Goal: Task Accomplishment & Management: Complete application form

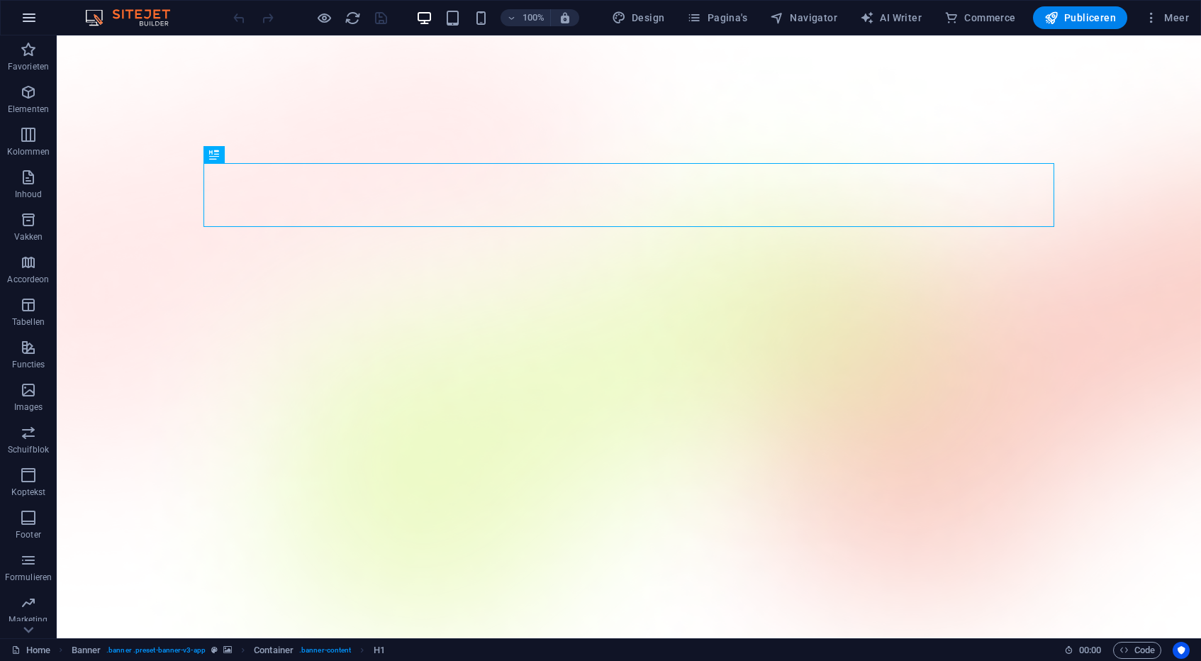
click at [0, 0] on icon "button" at bounding box center [0, 0] width 0 height 0
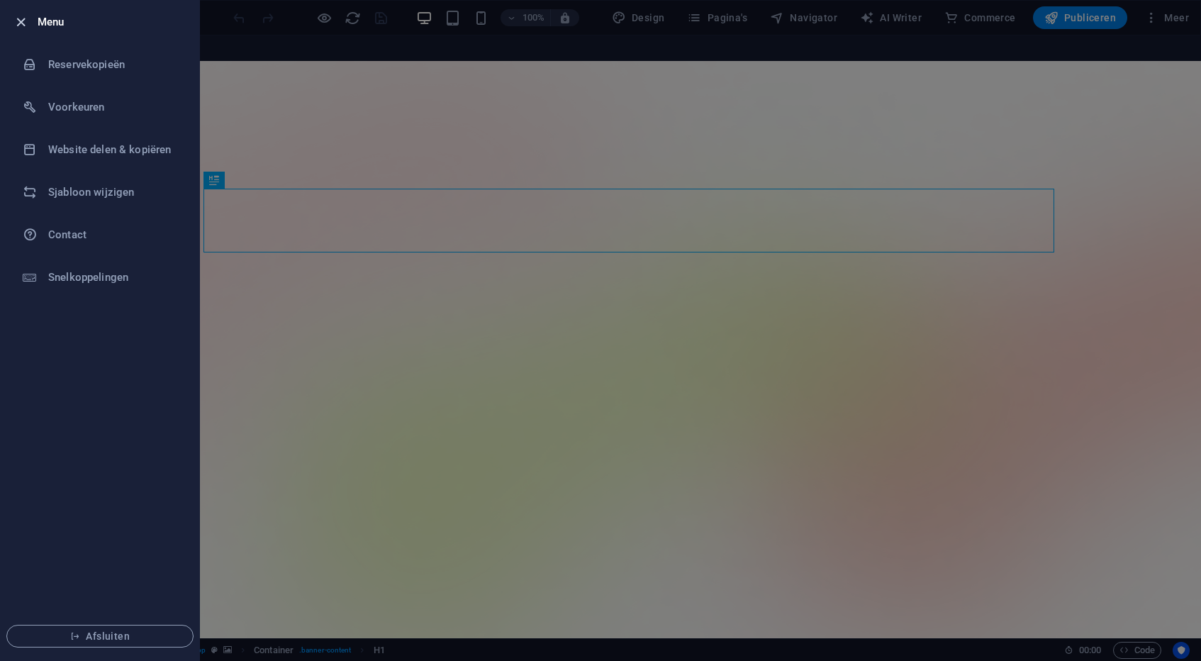
click at [22, 26] on icon "button" at bounding box center [21, 22] width 16 height 16
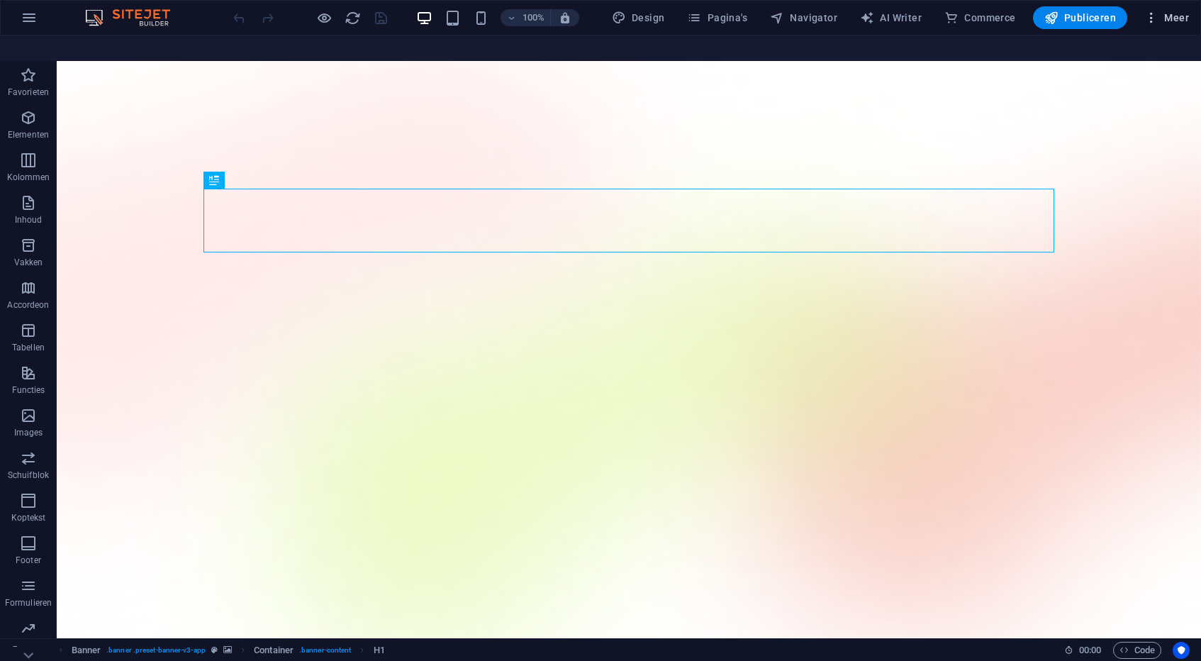
click at [1182, 16] on span "Meer" at bounding box center [1167, 18] width 45 height 14
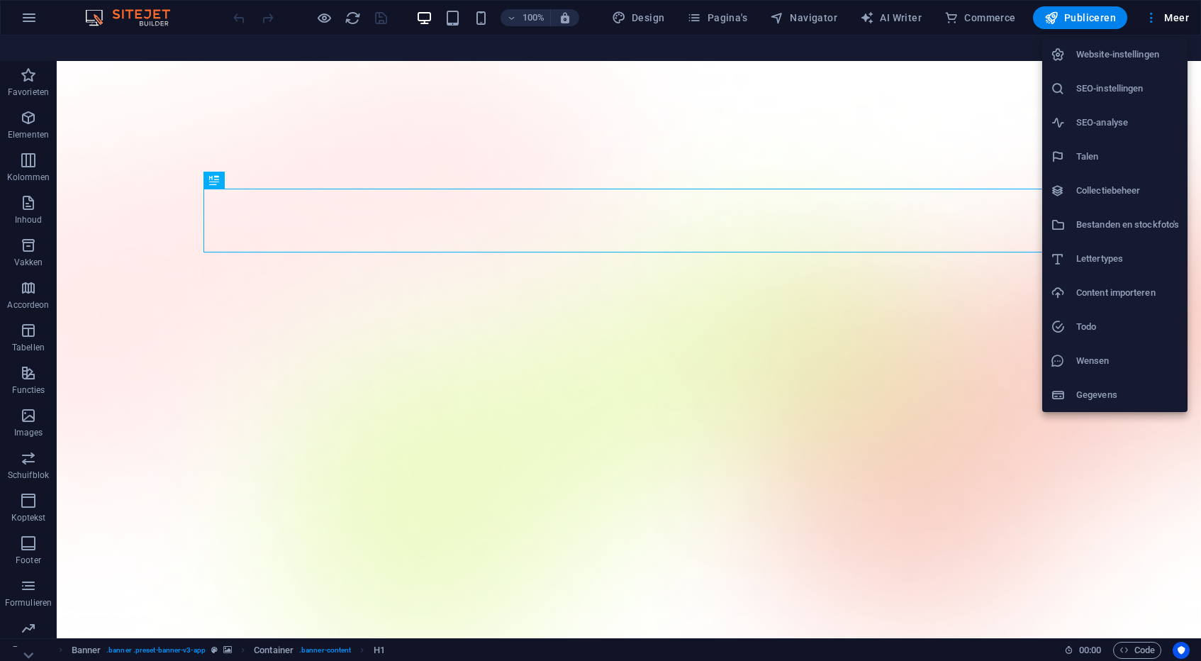
click at [1121, 57] on h6 "Website-instellingen" at bounding box center [1128, 54] width 103 height 17
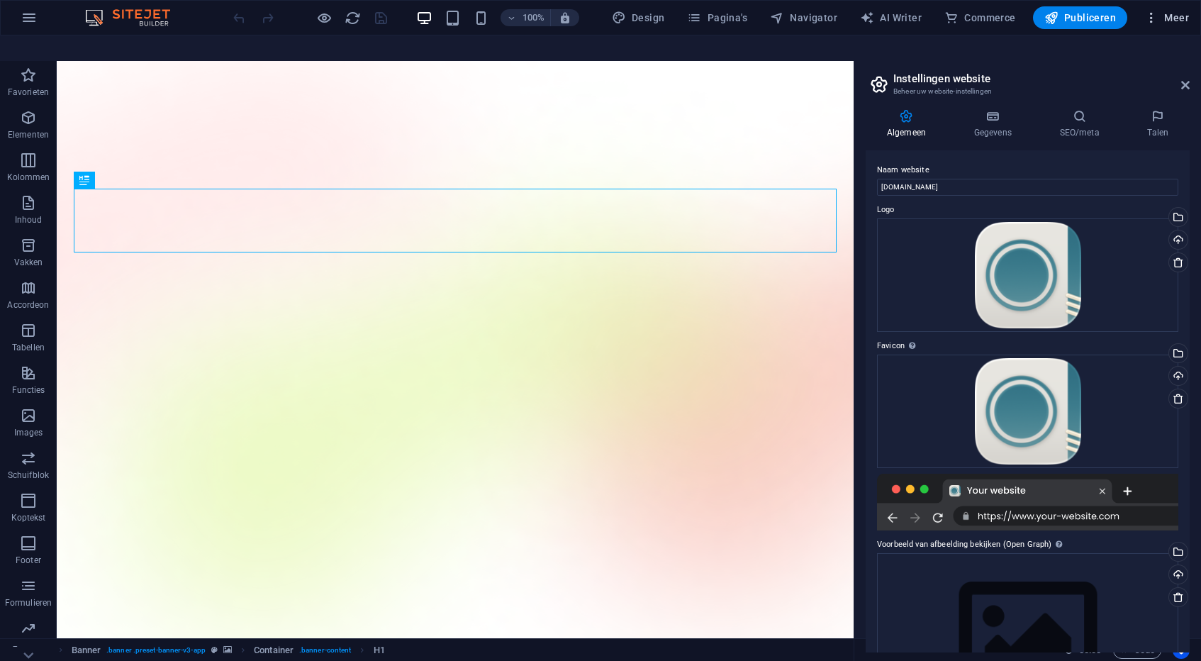
click at [1162, 18] on span "Meer" at bounding box center [1167, 18] width 45 height 14
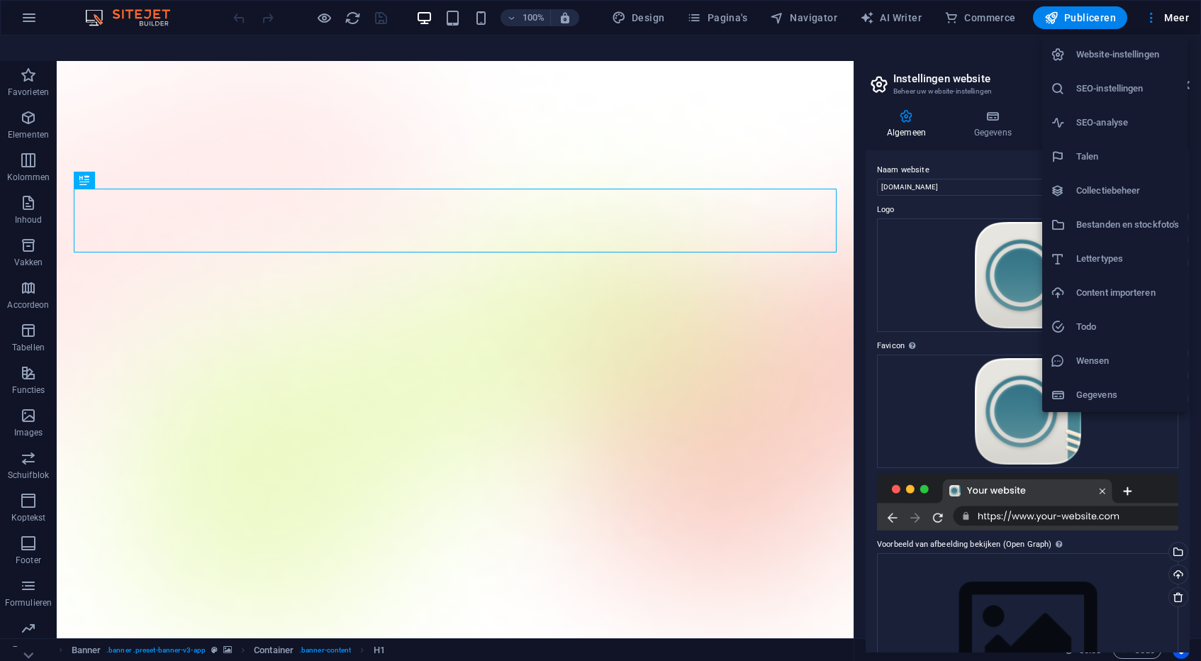
click at [1111, 227] on h6 "Bestanden en stockfoto's" at bounding box center [1128, 224] width 103 height 17
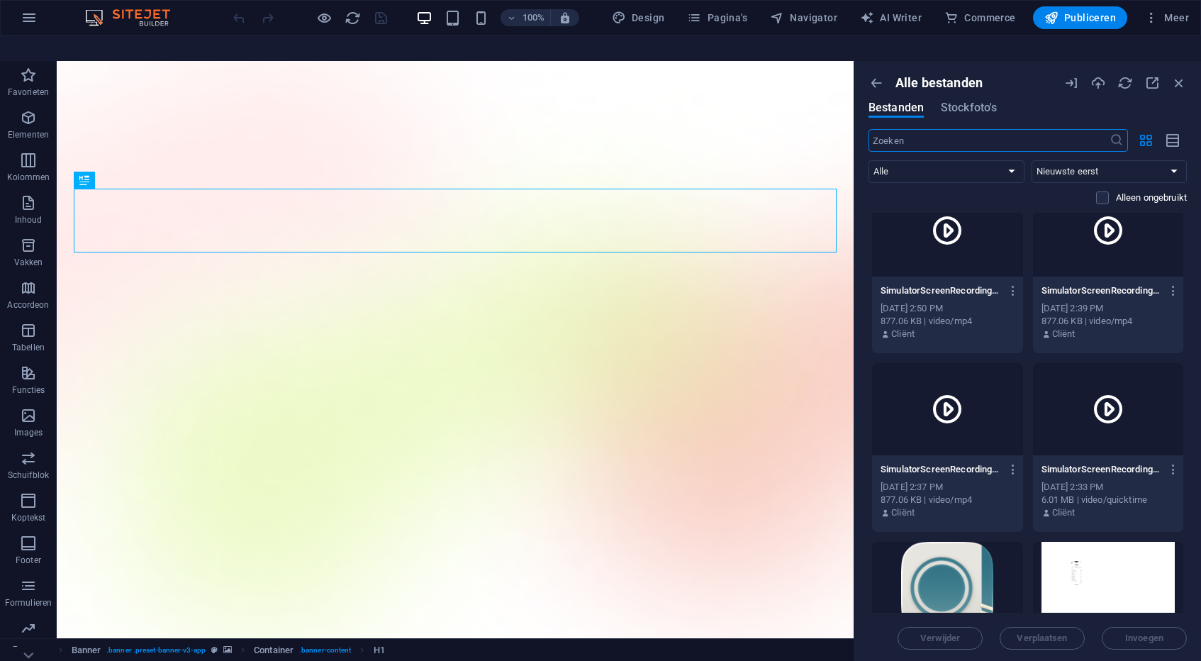
scroll to position [664, 0]
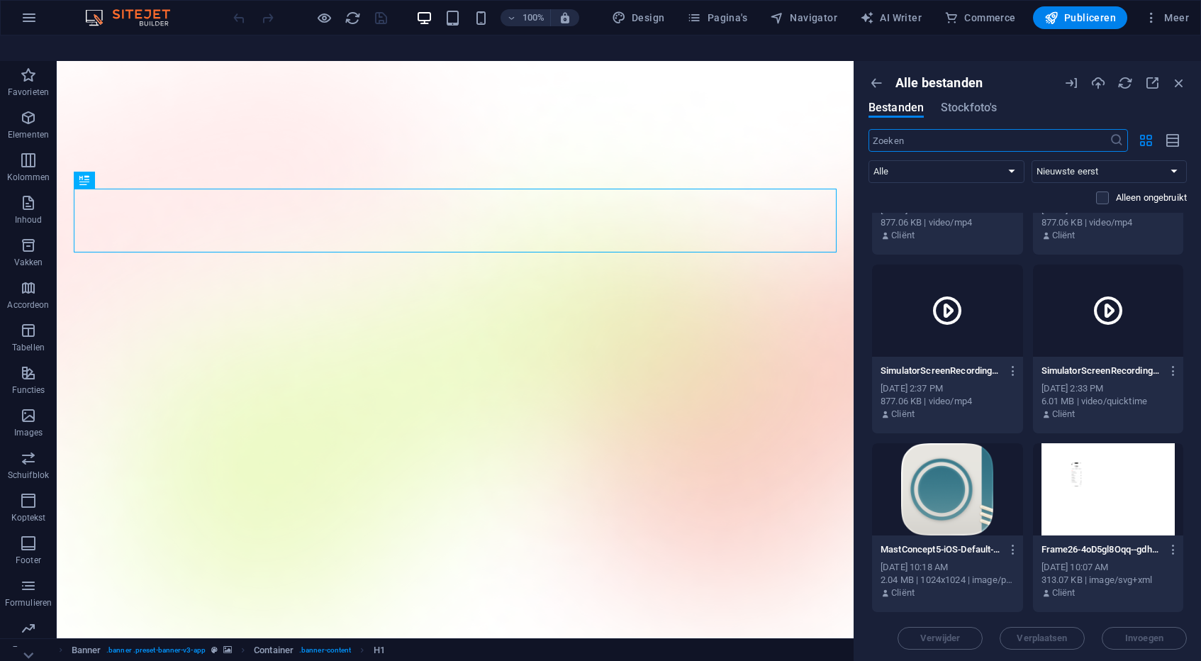
click at [1128, 613] on div "Verwijder Verplaatsen Invoegen" at bounding box center [1028, 631] width 318 height 37
click at [1119, 613] on div "Verwijder Verplaatsen Invoegen" at bounding box center [1028, 631] width 318 height 37
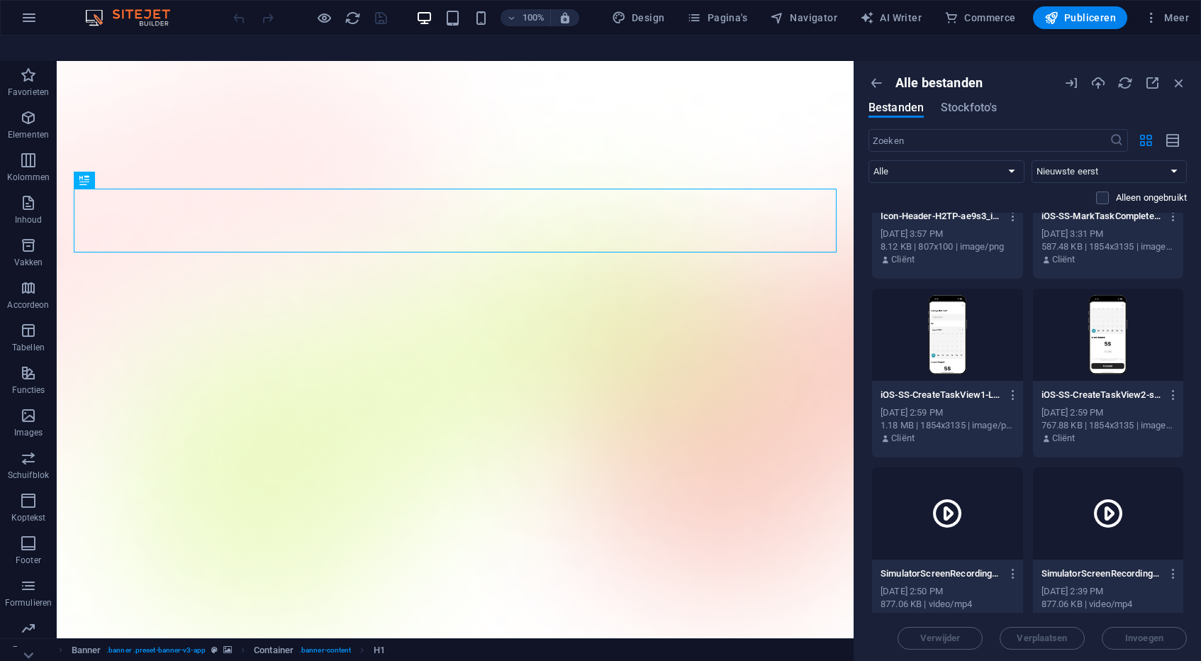
scroll to position [0, 0]
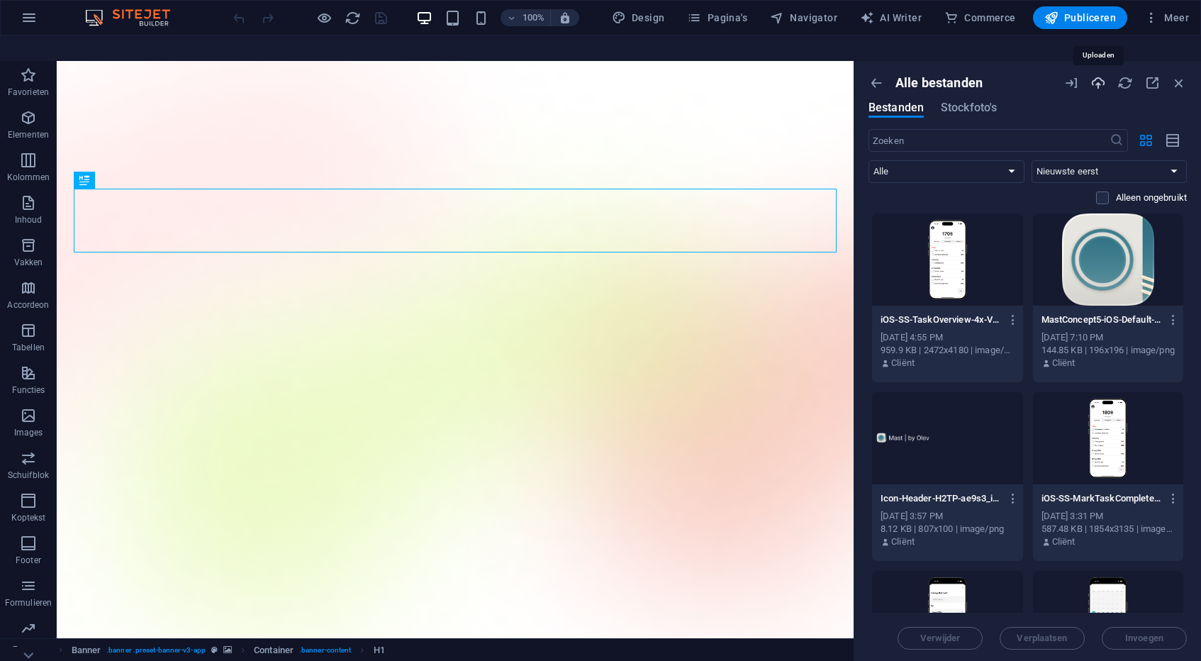
click at [1097, 75] on icon "button" at bounding box center [1099, 83] width 16 height 16
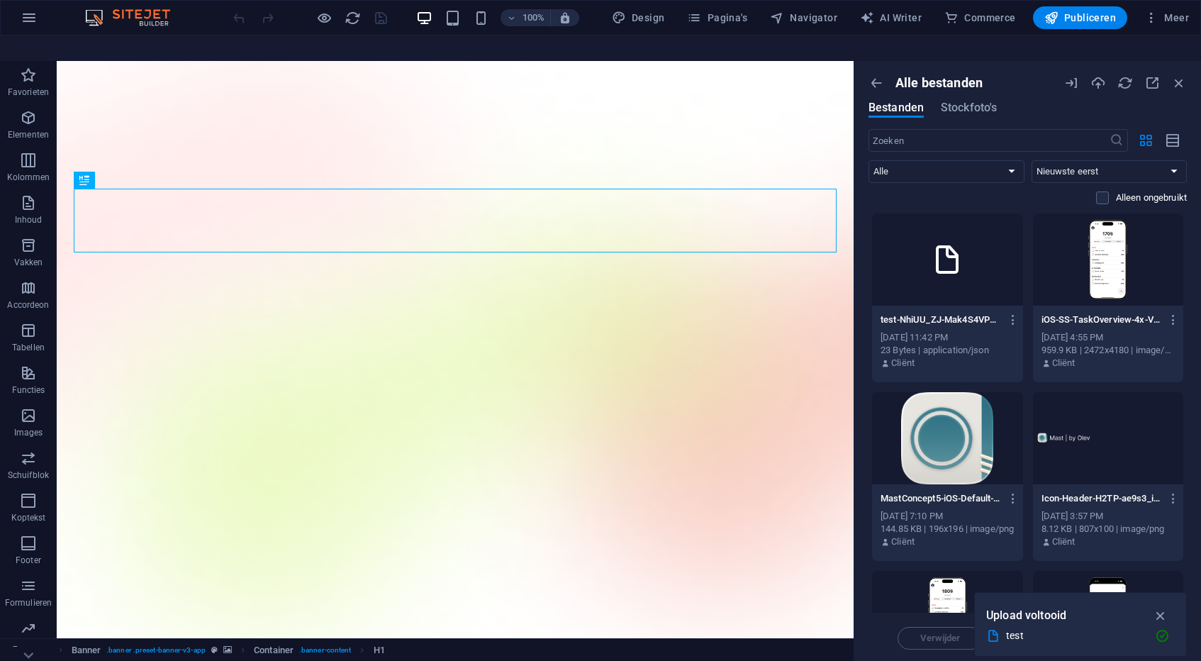
click at [931, 313] on p "test-NhiUU_ZJ-Mak4S4VPYPNDg" at bounding box center [941, 319] width 121 height 13
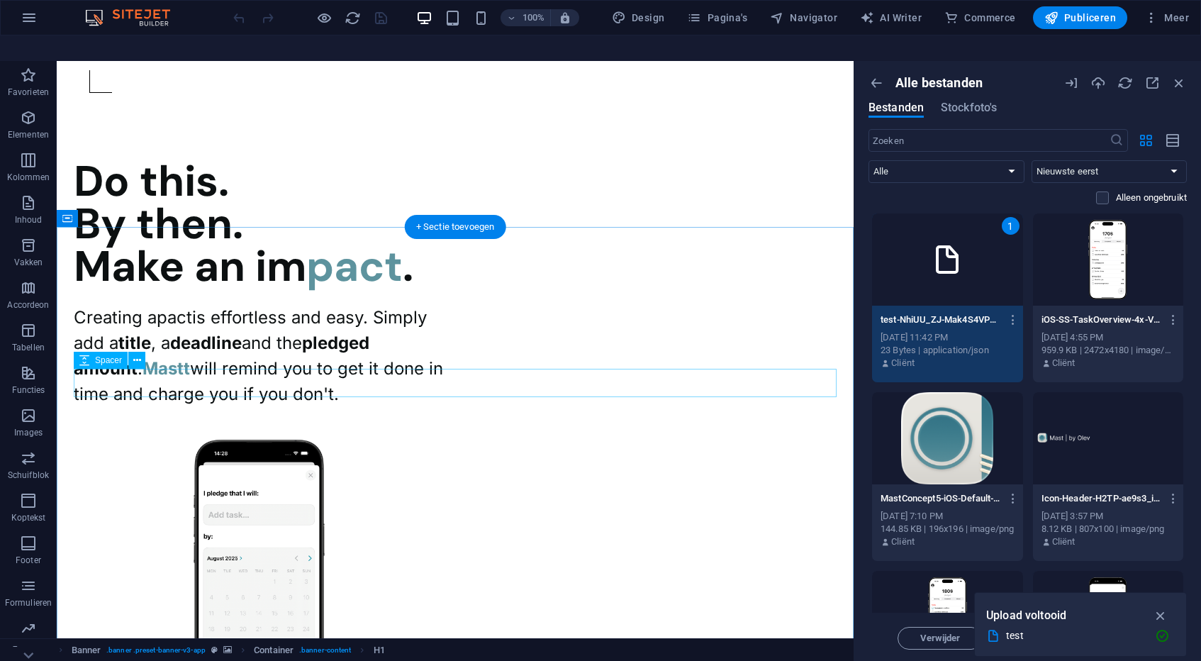
scroll to position [2207, 0]
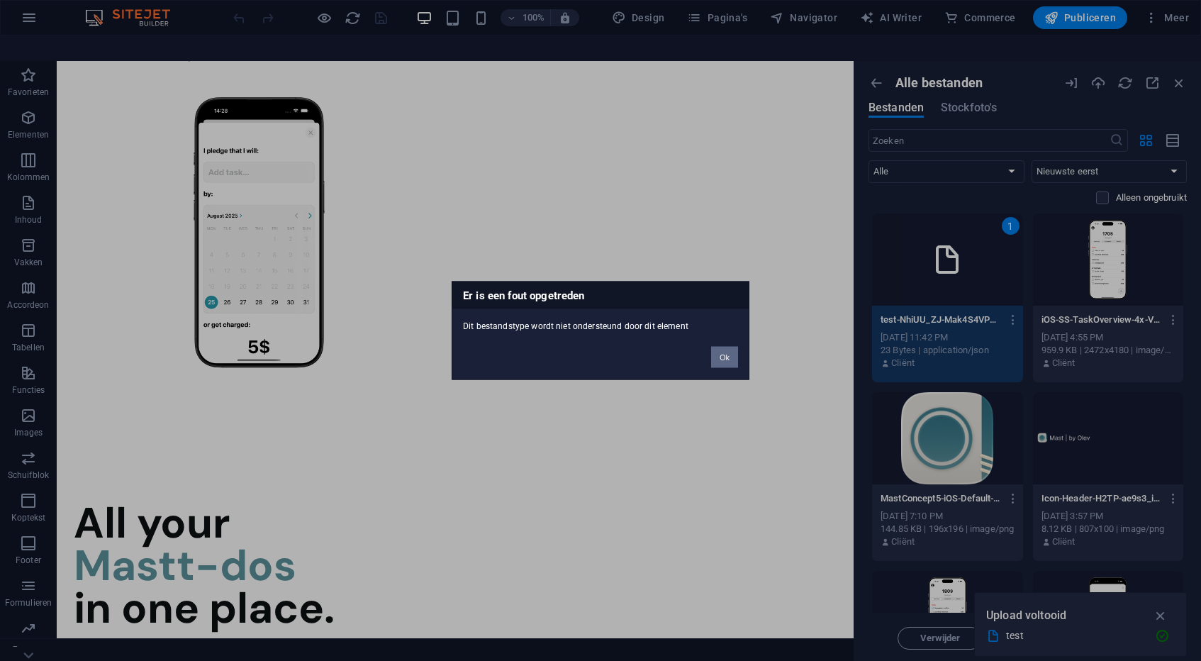
click at [733, 360] on button "Ok" at bounding box center [724, 357] width 27 height 21
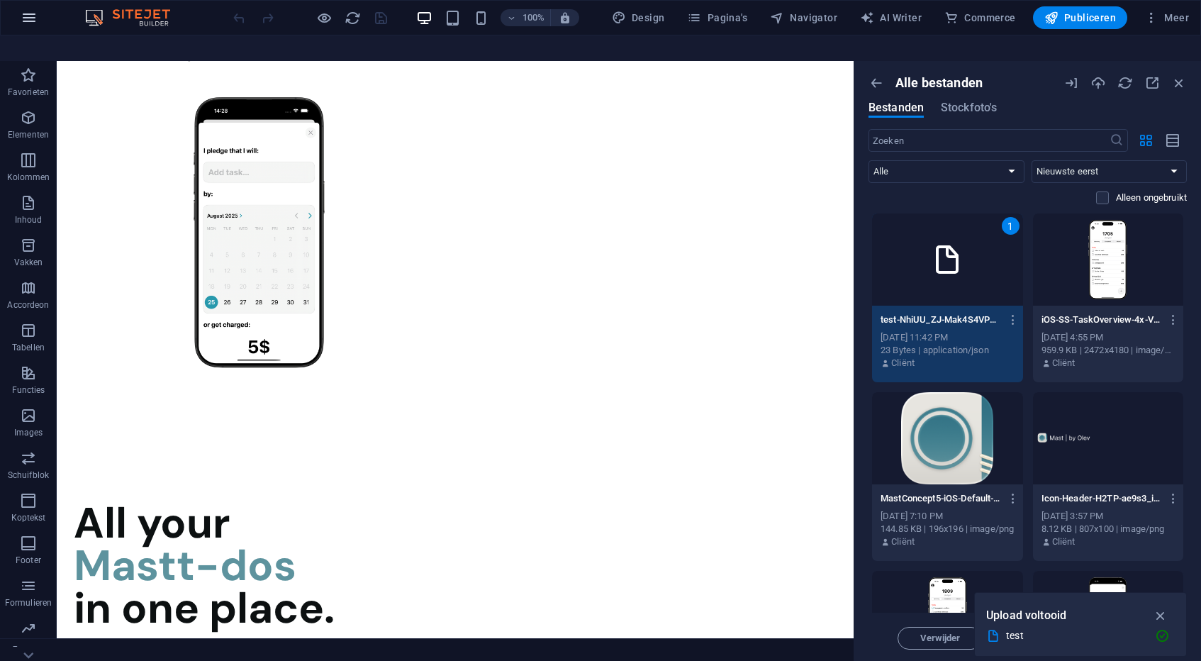
click at [0, 0] on icon "button" at bounding box center [0, 0] width 0 height 0
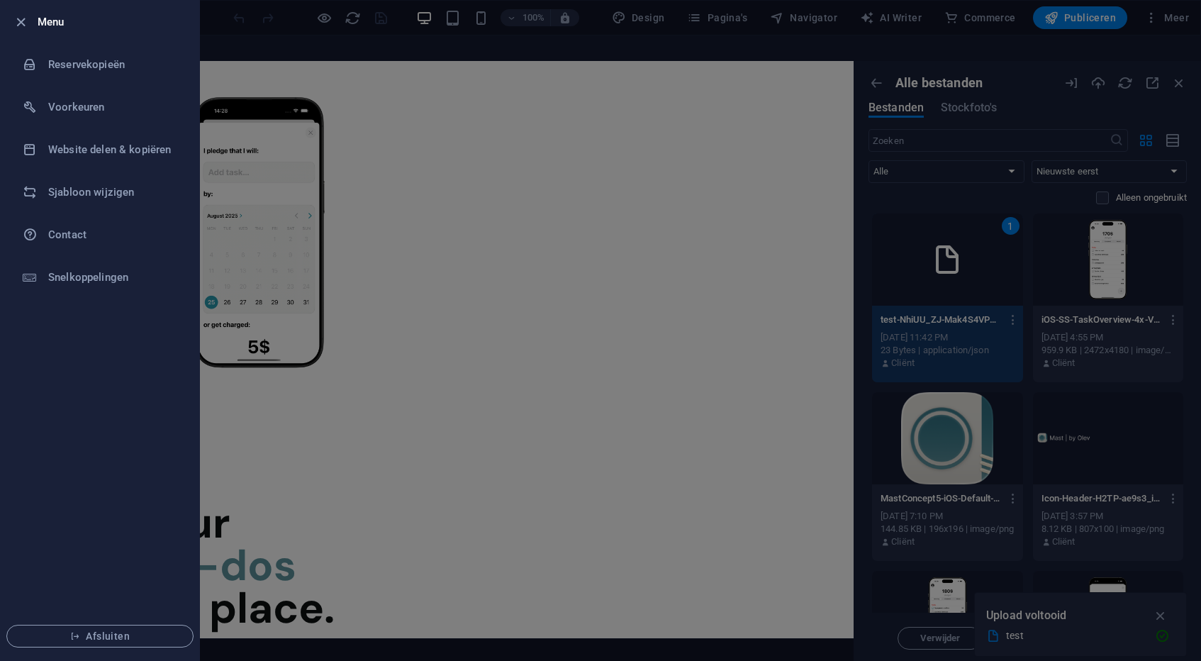
click at [30, 21] on div at bounding box center [25, 21] width 26 height 17
click at [14, 23] on icon "button" at bounding box center [21, 22] width 16 height 16
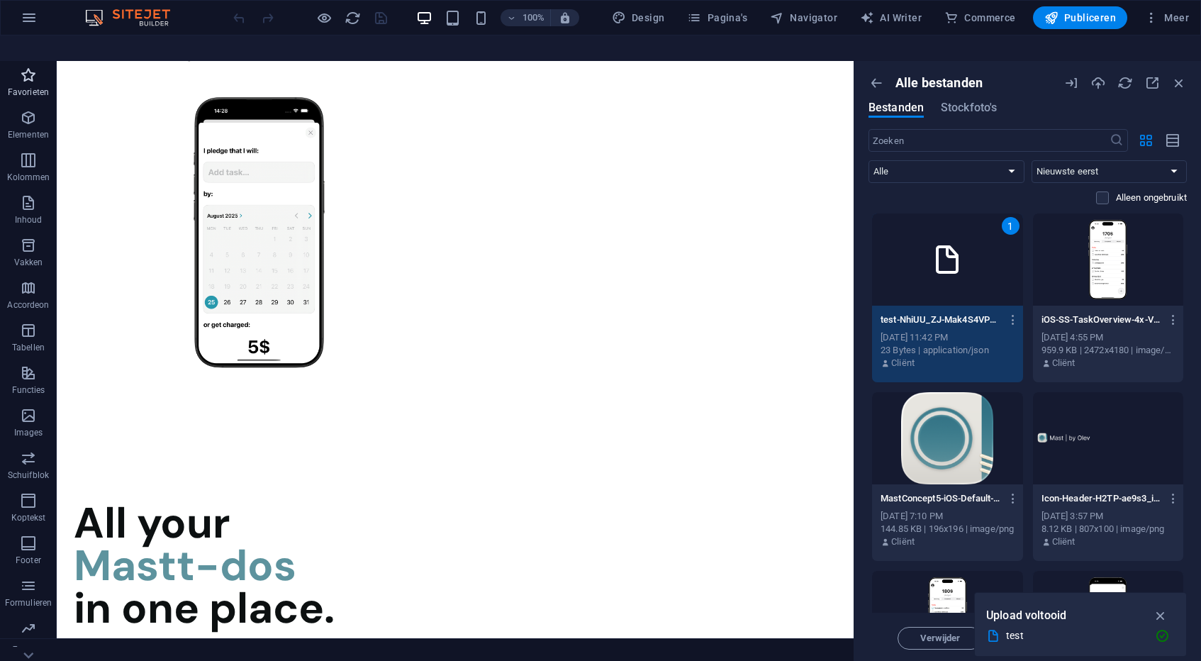
click at [27, 87] on p "Favorieten" at bounding box center [28, 92] width 41 height 11
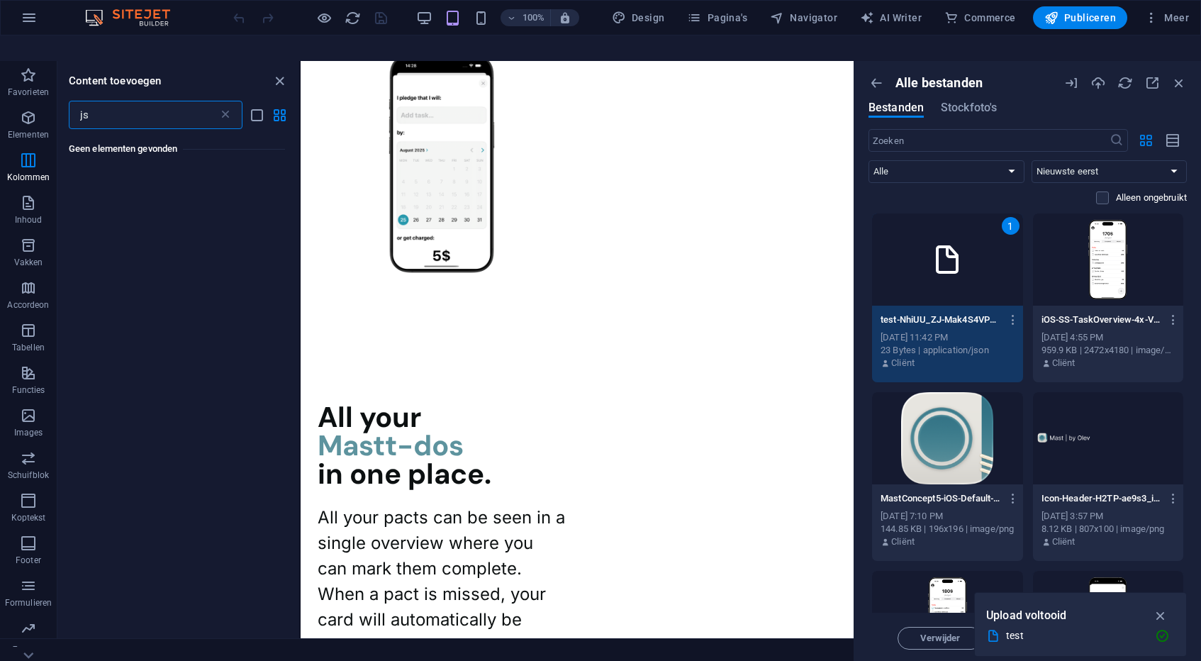
type input "j"
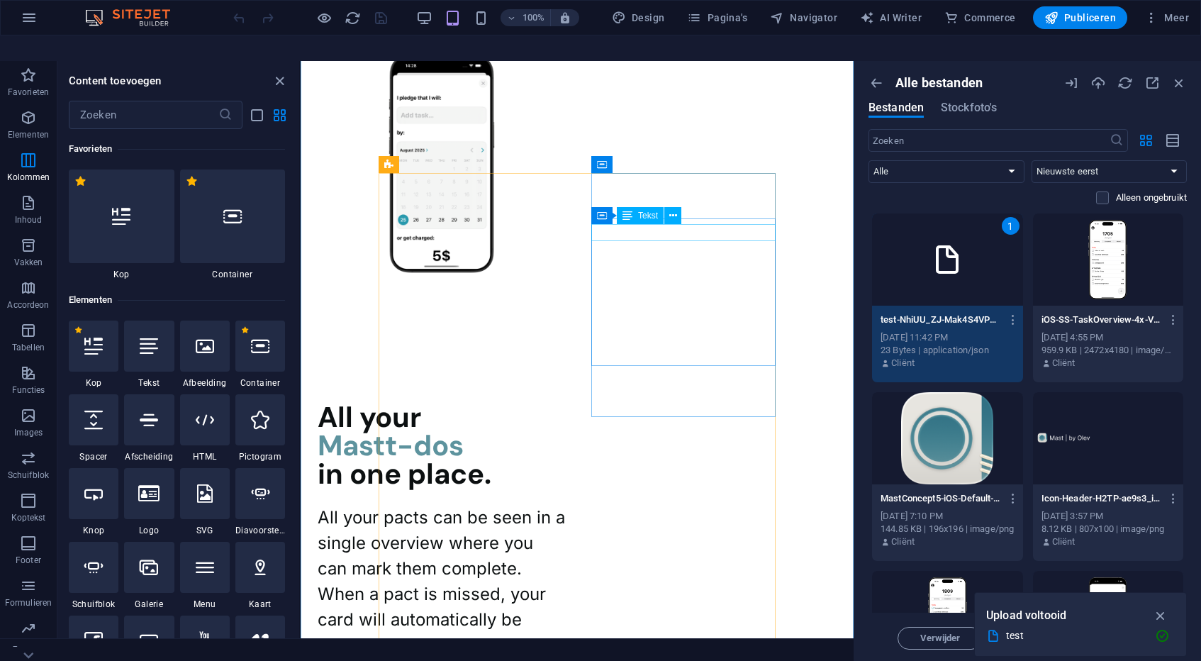
scroll to position [1893, 0]
click at [210, 411] on icon at bounding box center [205, 420] width 18 height 18
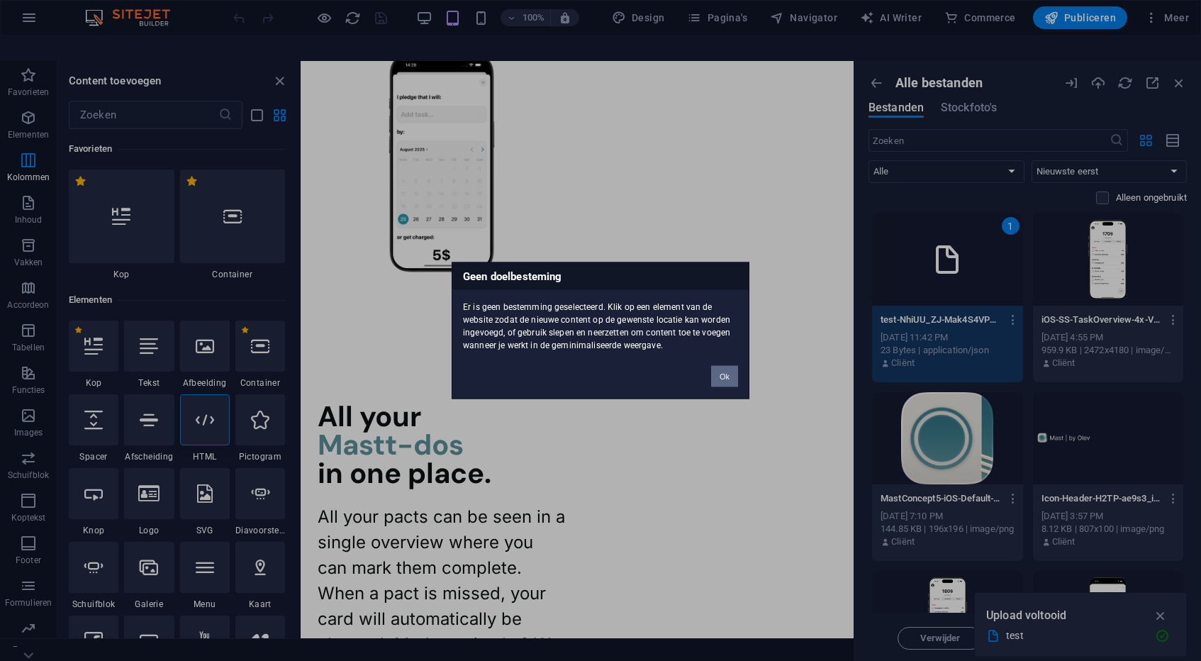
click at [721, 378] on button "Ok" at bounding box center [724, 376] width 27 height 21
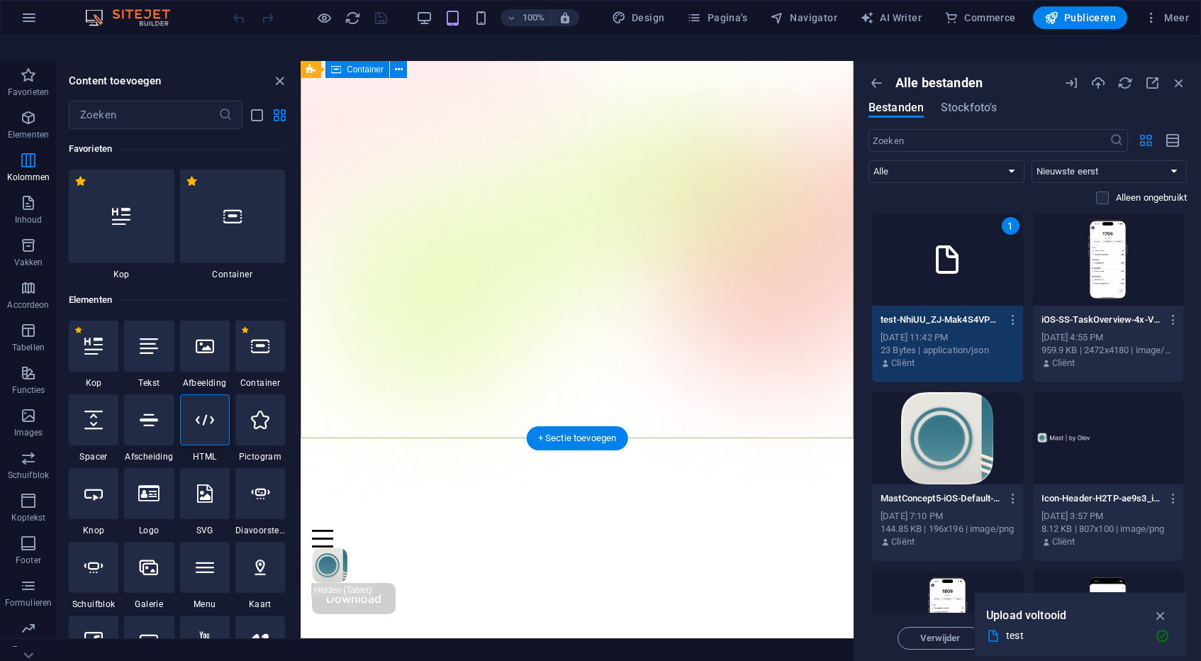
scroll to position [0, 0]
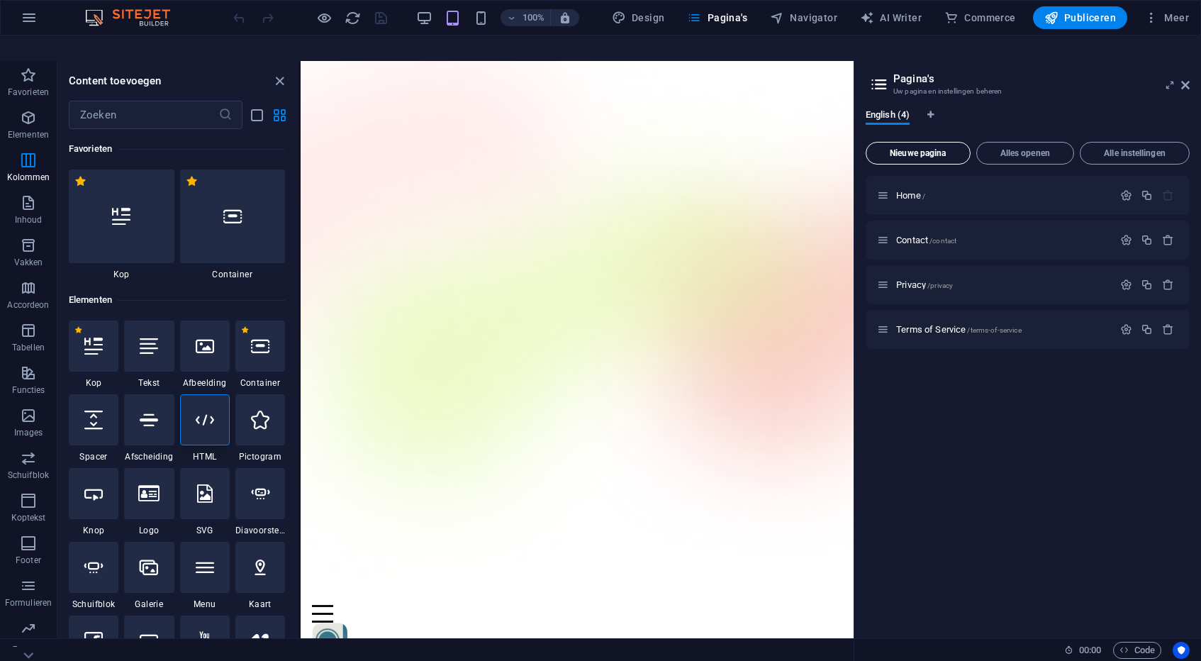
click at [943, 149] on span "Nieuwe pagina" at bounding box center [918, 153] width 92 height 9
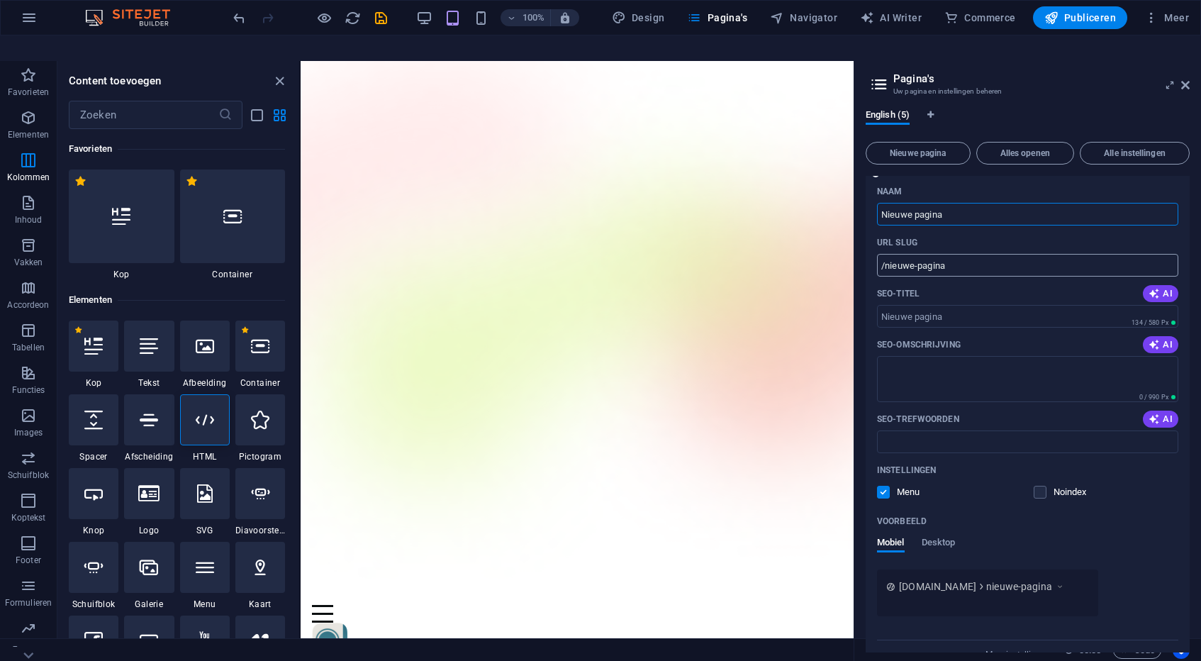
scroll to position [215, 0]
click at [886, 484] on label at bounding box center [883, 490] width 13 height 13
click at [0, 0] on input "checkbox" at bounding box center [0, 0] width 0 height 0
click at [1038, 484] on label at bounding box center [1040, 490] width 13 height 13
click at [0, 0] on input "checkbox" at bounding box center [0, 0] width 0 height 0
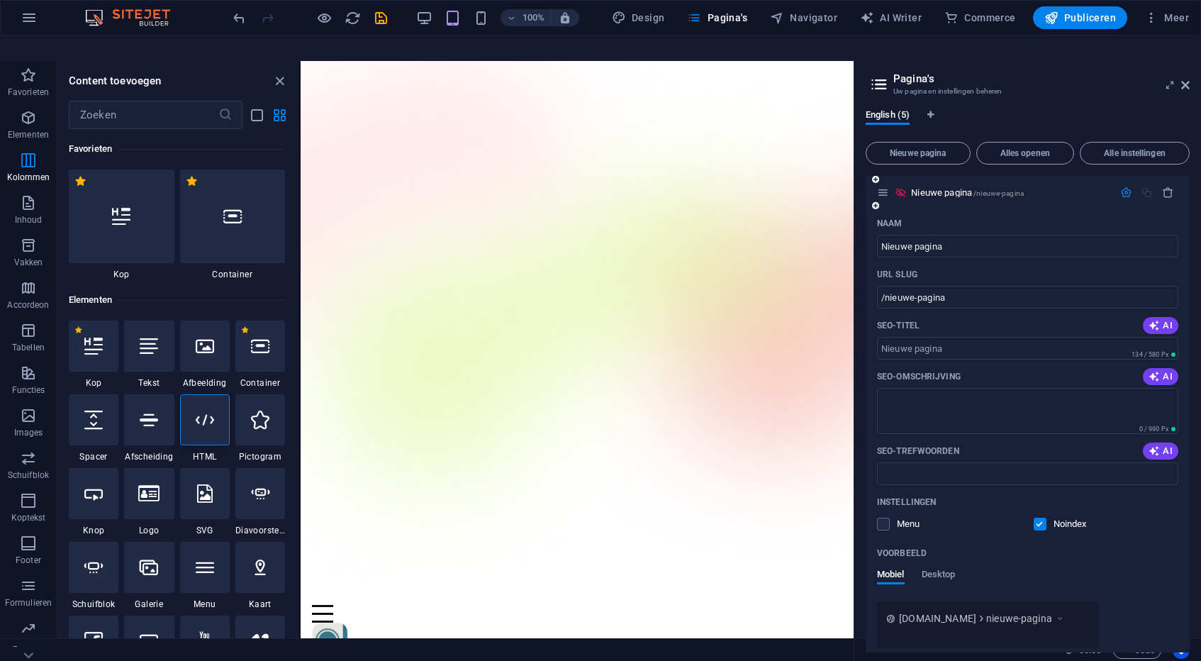
scroll to position [0, 0]
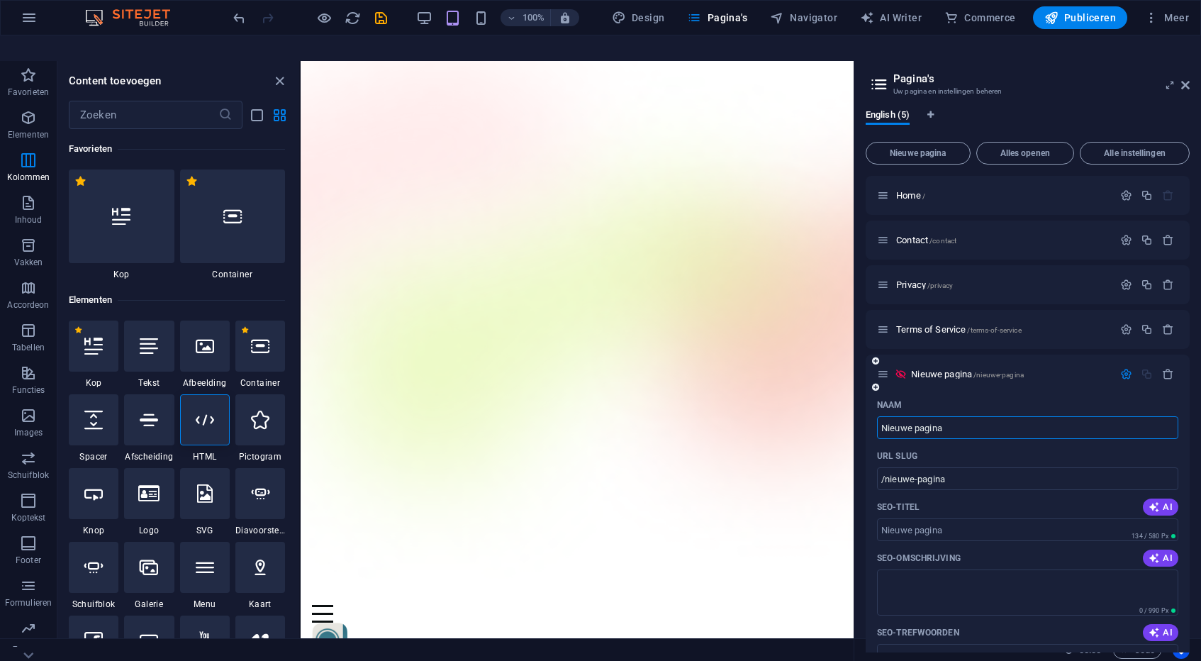
click at [942, 416] on input "Nieuwe pagina" at bounding box center [1027, 427] width 301 height 23
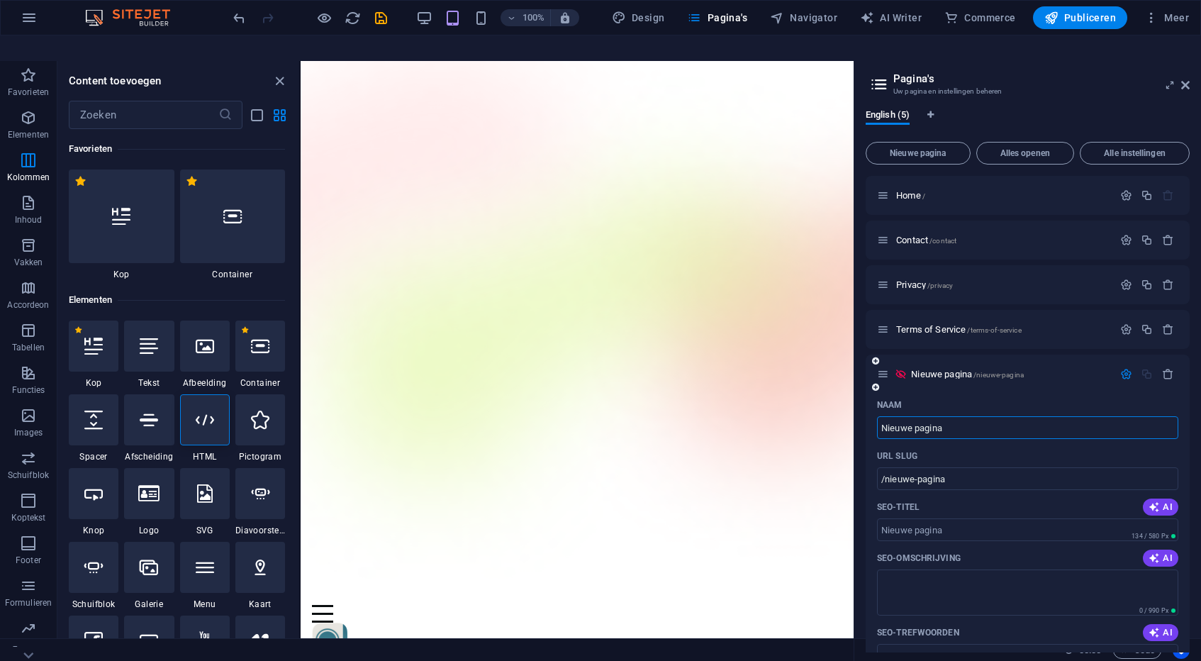
click at [942, 416] on input "Nieuwe pagina" at bounding box center [1027, 427] width 301 height 23
type input "/"
type input "Ap"
type input "/a"
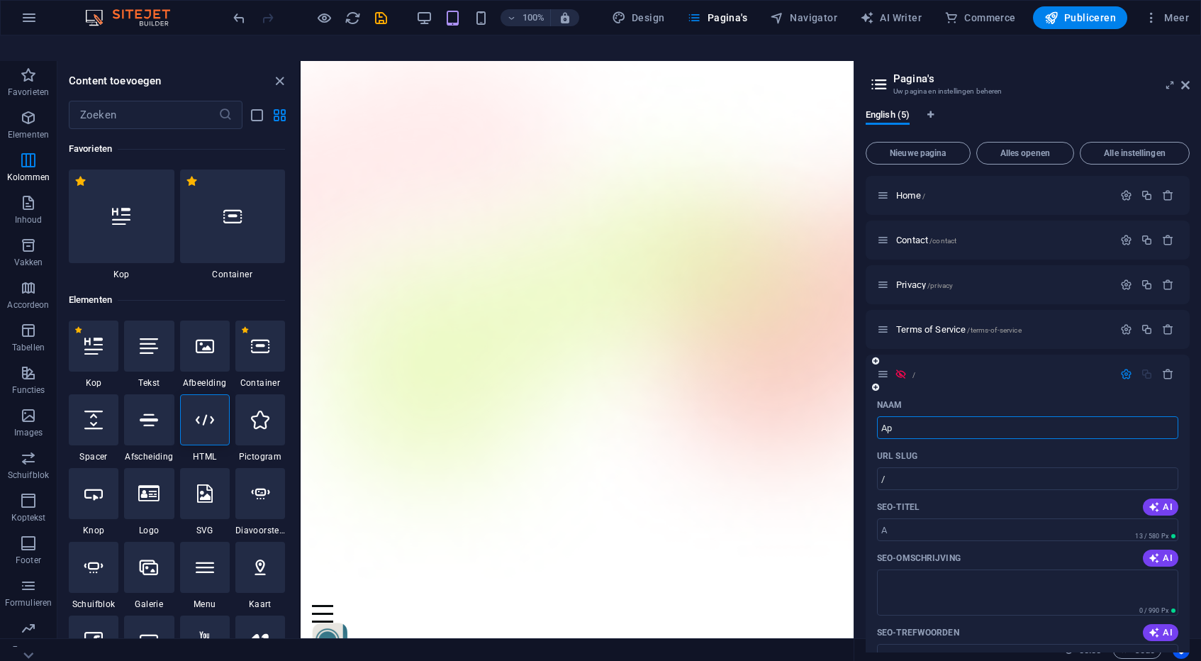
type input "A"
type input "Appl"
type input "/app"
type input "App"
type input "Apple A"
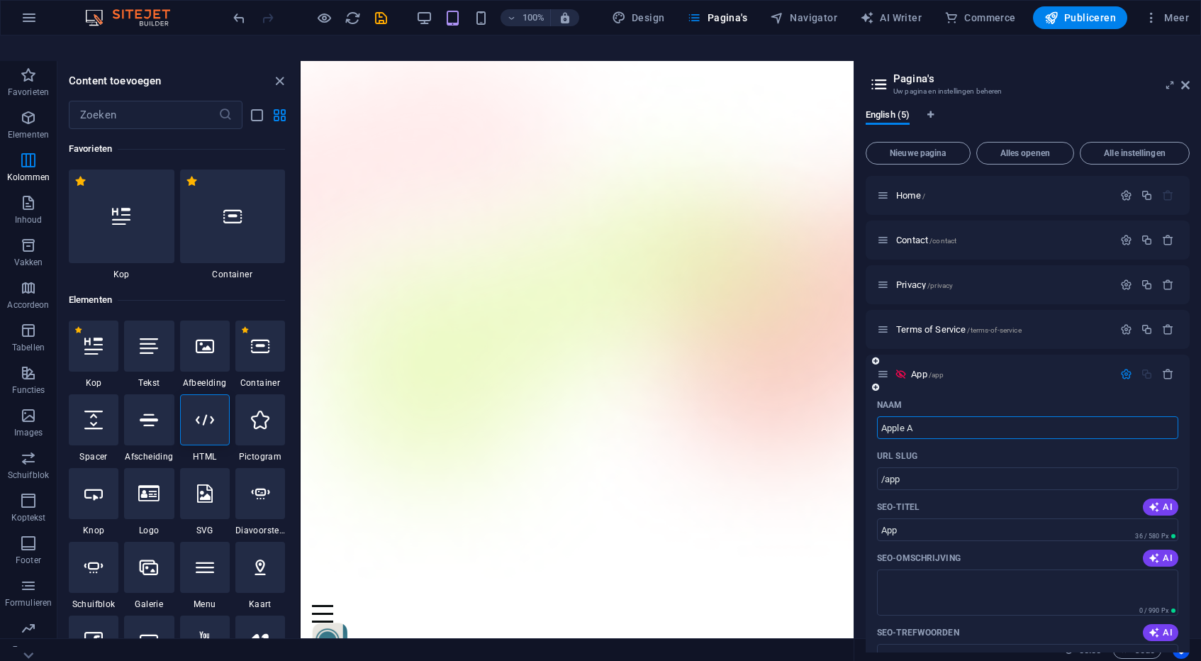
type input "/apple-a"
type input "Apple A"
type input "Apple App Site Association"
type input "/apple-app-site-association"
type input "Apple App Site Association"
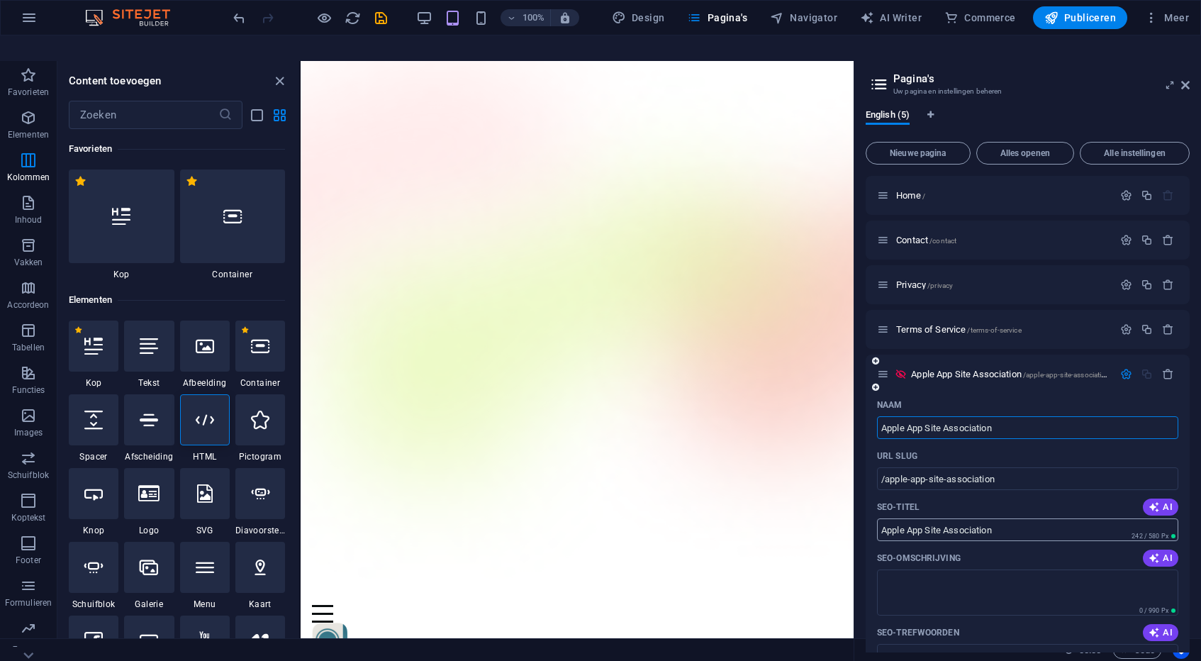
type input "Apple App Site Association"
click at [885, 467] on input "/apple-app-site-association" at bounding box center [1027, 478] width 301 height 23
click at [906, 450] on p "URL SLUG" at bounding box center [897, 455] width 40 height 11
click at [906, 467] on input "/well-known" at bounding box center [1027, 478] width 301 height 23
click at [948, 467] on input "/well-known" at bounding box center [1027, 478] width 301 height 23
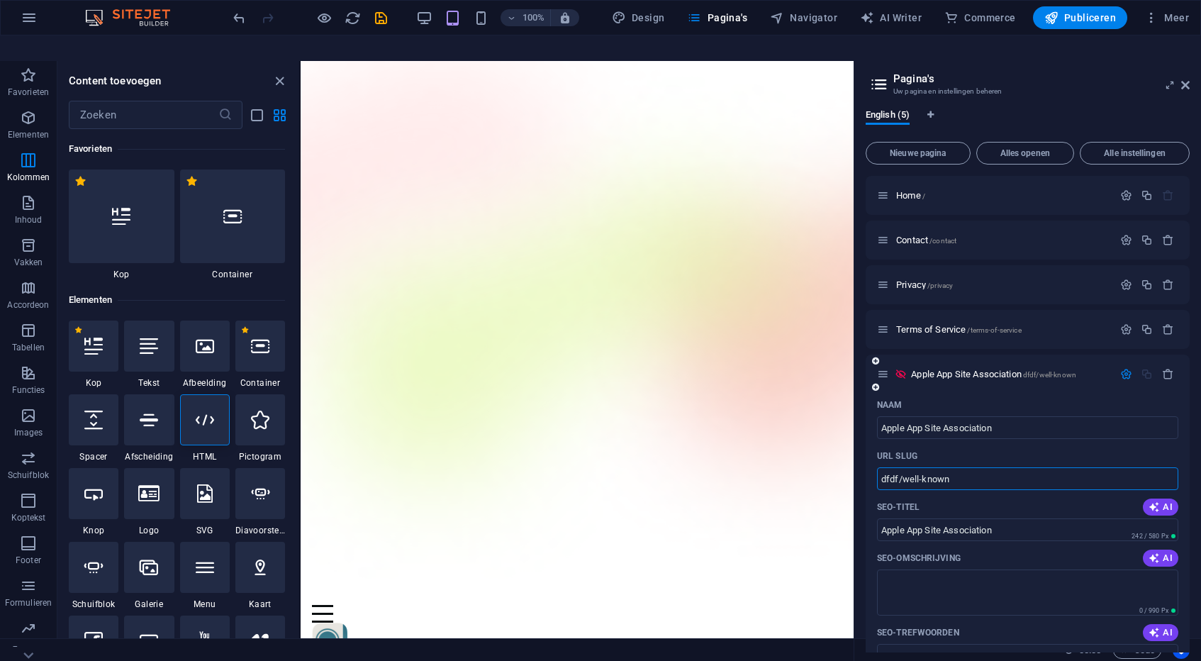
click at [962, 467] on input "dfdf/well-known" at bounding box center [1027, 478] width 301 height 23
type input "d"
click at [1031, 467] on input "URL SLUG" at bounding box center [1027, 478] width 301 height 23
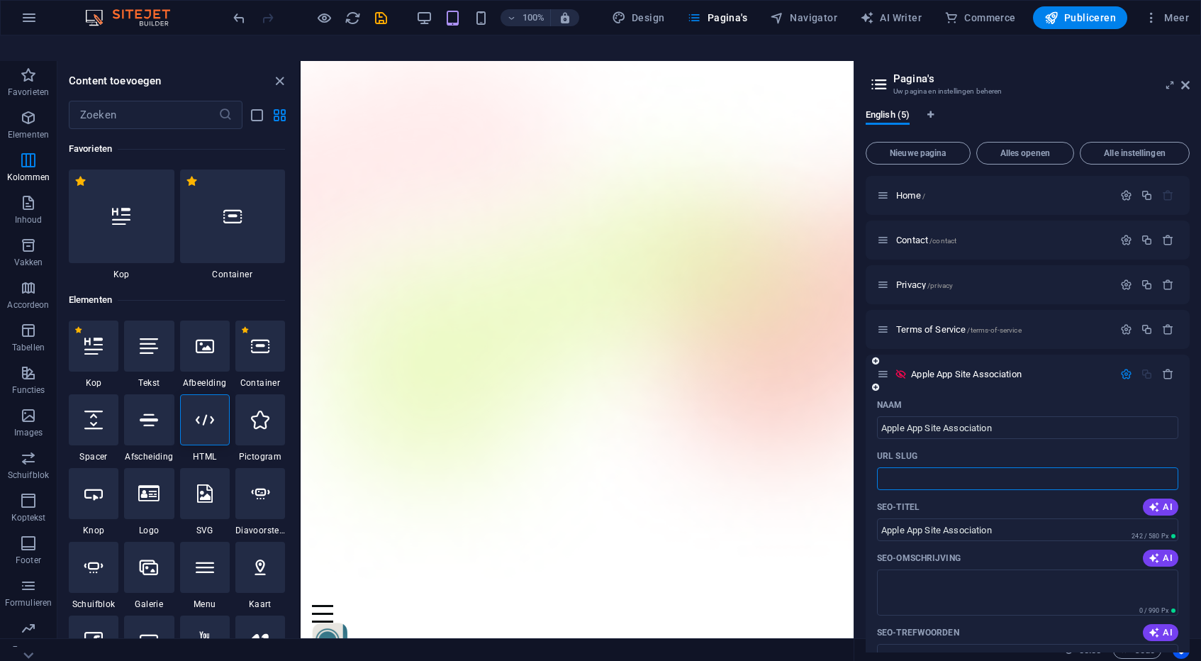
paste input "text"
click at [951, 467] on input "URL SLUG" at bounding box center [1027, 478] width 301 height 23
click at [944, 467] on input "URL SLUG" at bounding box center [1027, 478] width 301 height 23
type input "d"
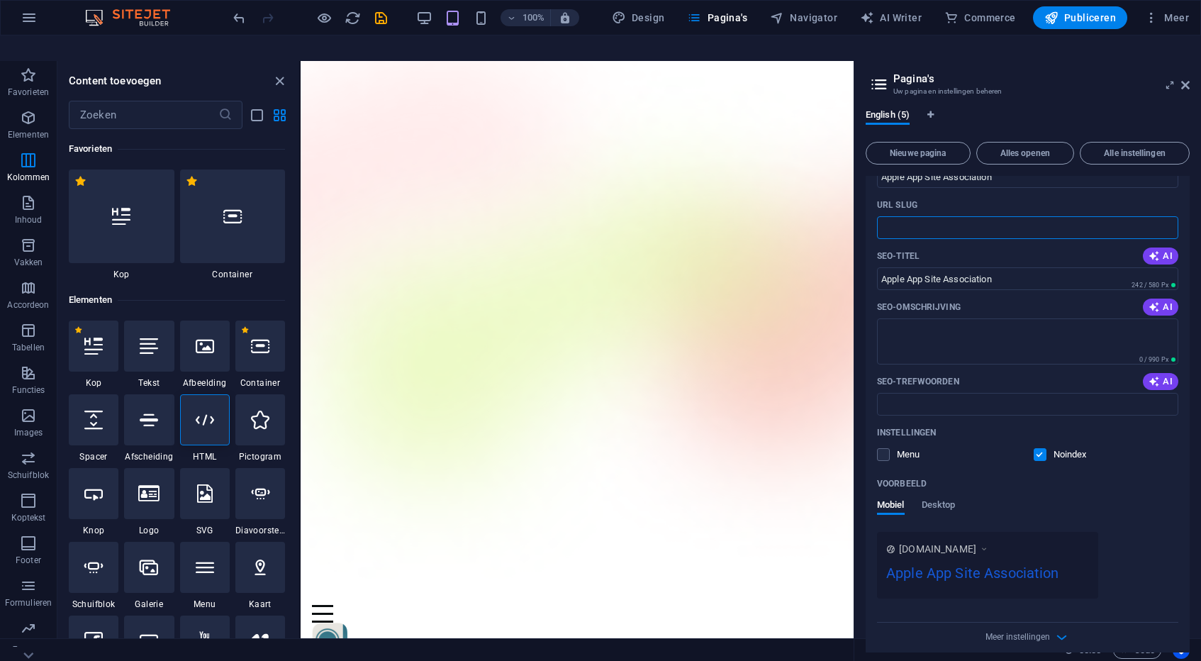
scroll to position [239, 0]
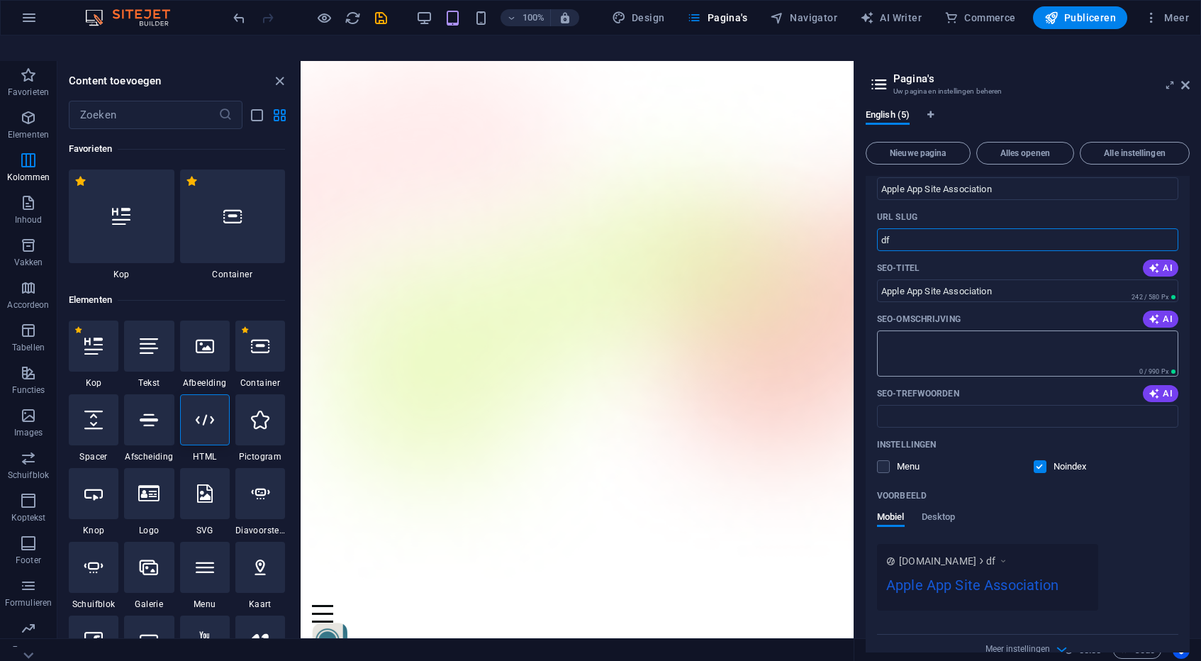
type input "d"
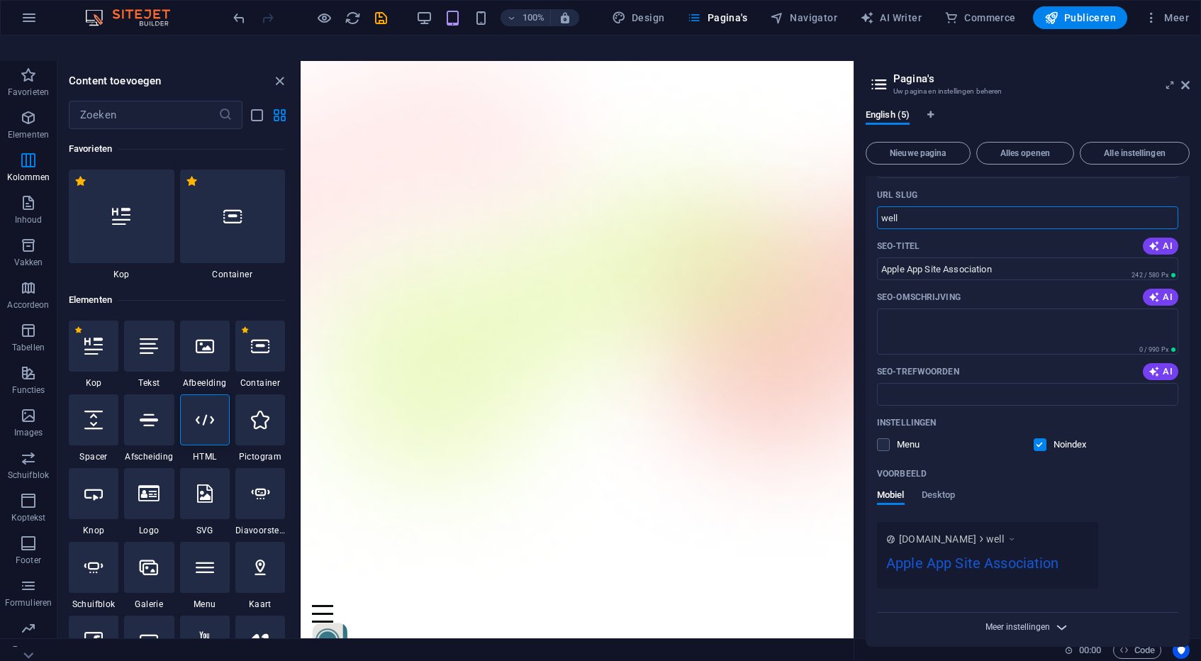
type input "well"
click at [1044, 622] on span "Meer instellingen" at bounding box center [1018, 627] width 65 height 10
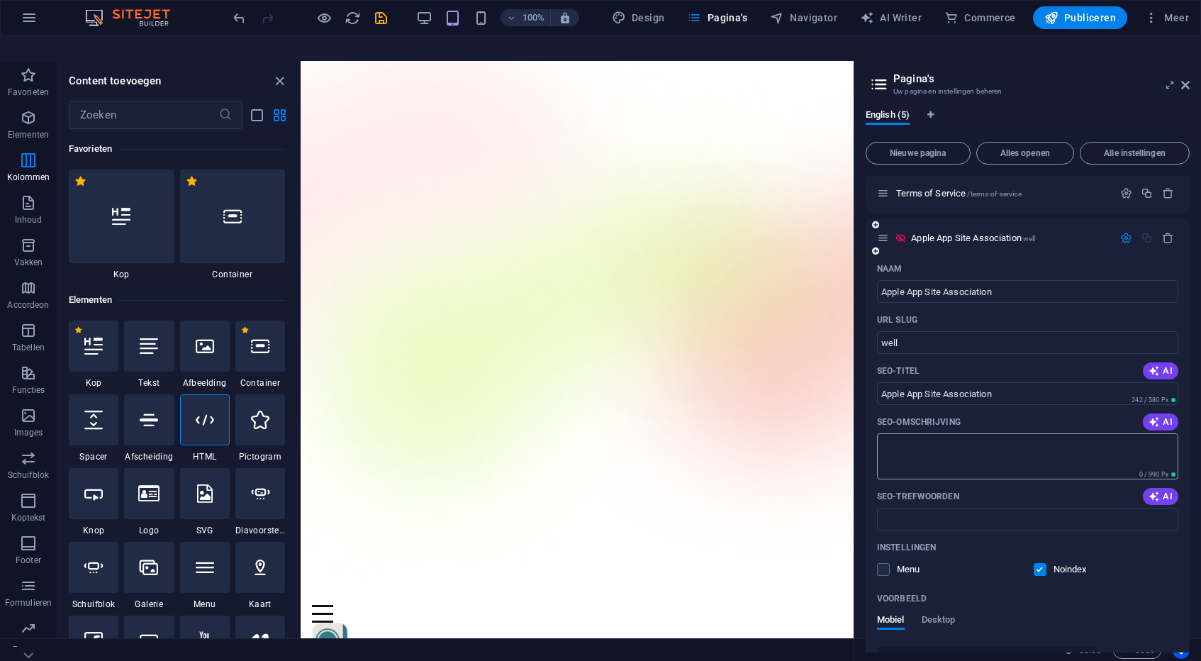
scroll to position [134, 0]
click at [1007, 384] on input "Apple App Site Association" at bounding box center [1027, 395] width 301 height 23
type input "Apple App Site Association"
click at [926, 333] on input "well" at bounding box center [1027, 344] width 301 height 23
type input "w"
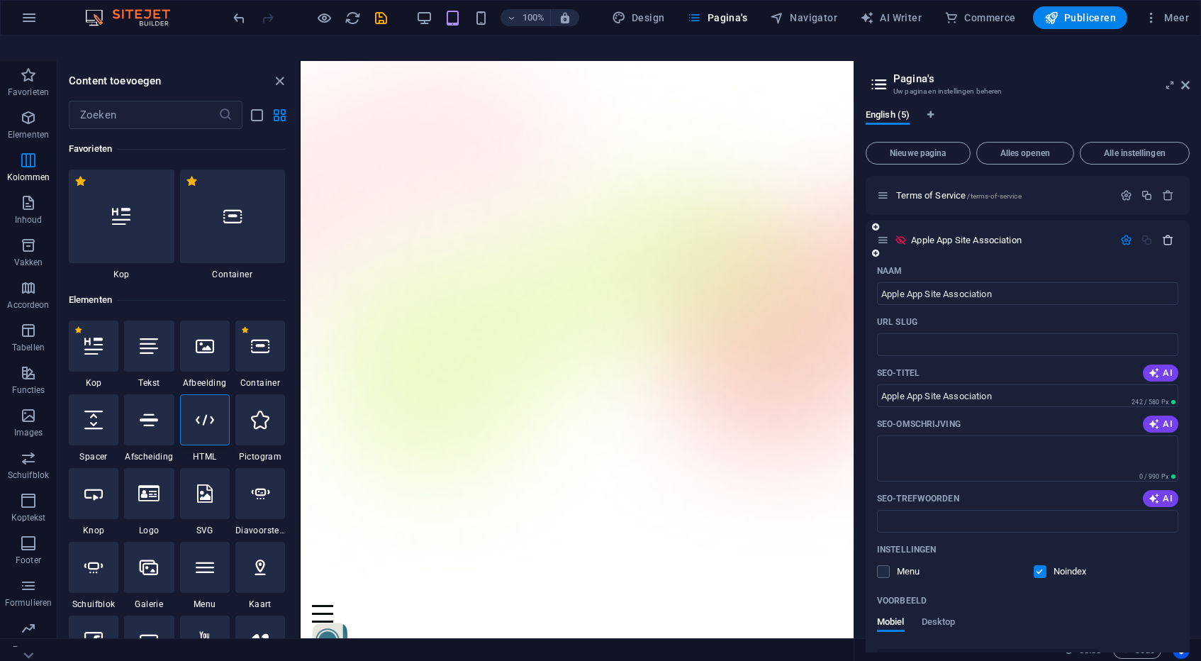
click at [1165, 234] on icon "button" at bounding box center [1168, 240] width 12 height 12
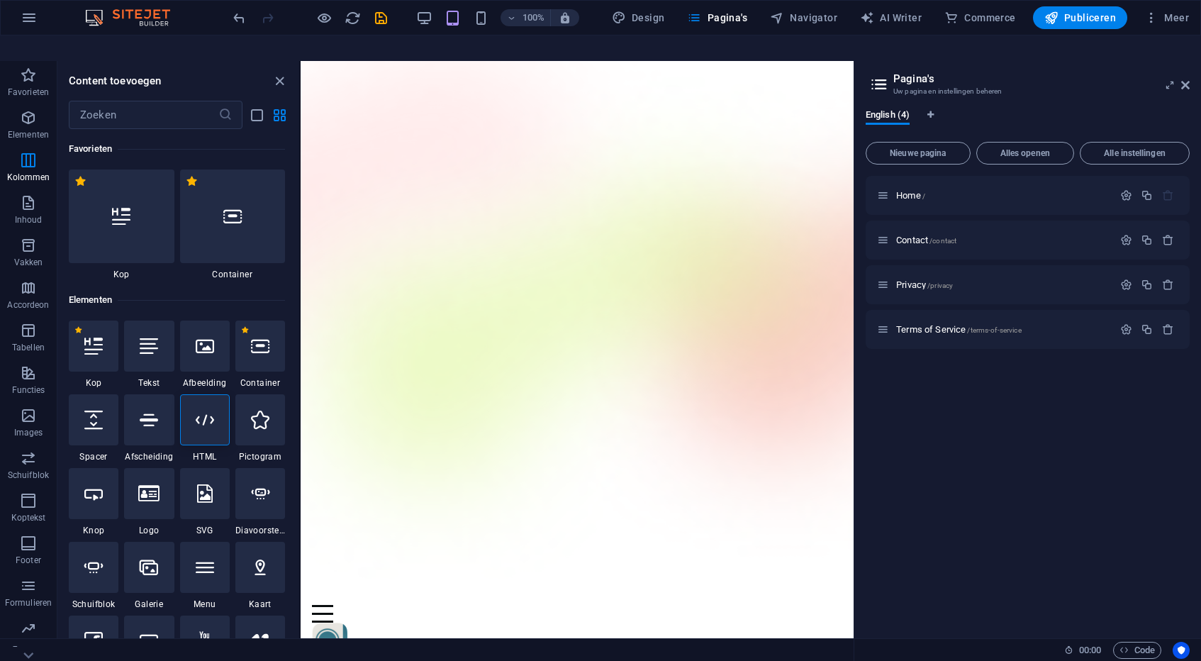
scroll to position [0, 0]
click at [0, 0] on icon "button" at bounding box center [0, 0] width 0 height 0
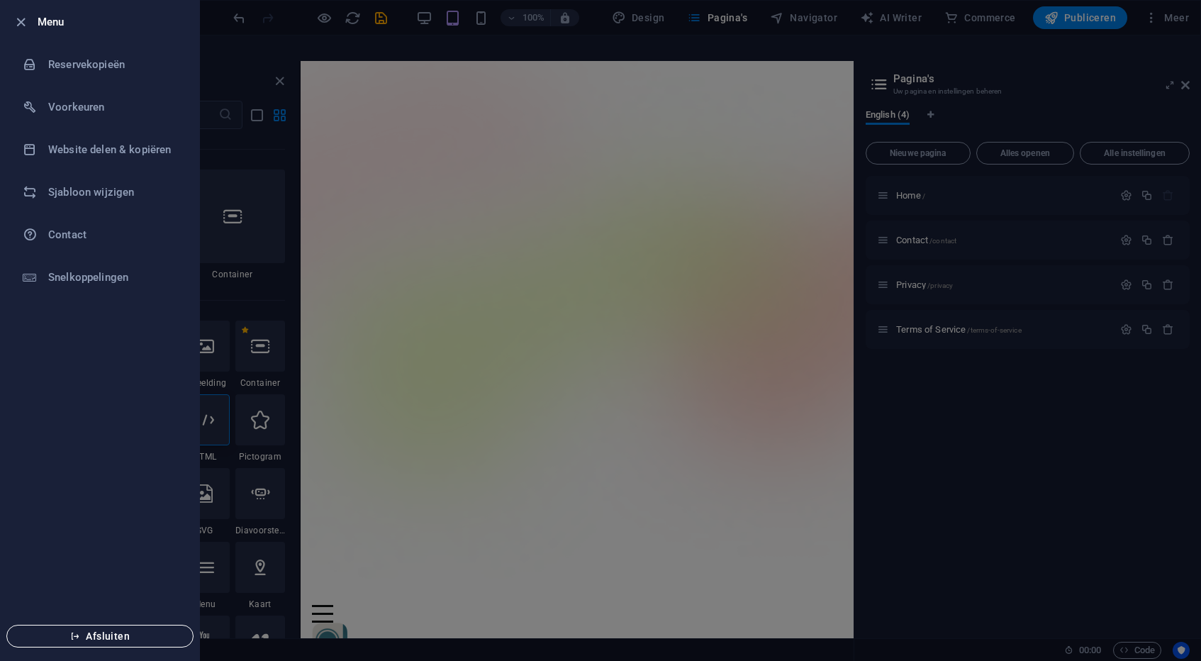
click at [118, 635] on span "Afsluiten" at bounding box center [99, 636] width 163 height 11
